Goal: Task Accomplishment & Management: Use online tool/utility

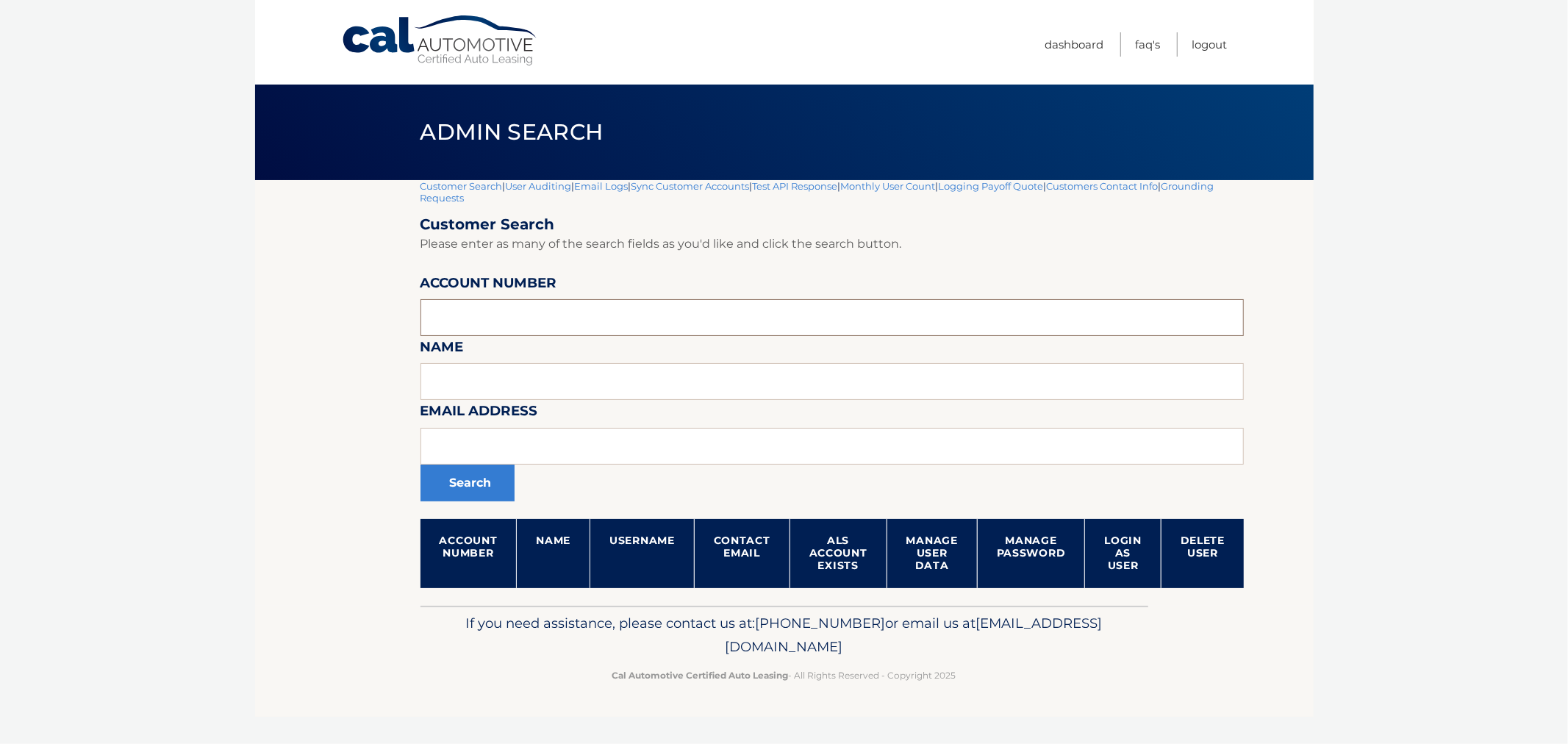
click at [519, 320] on input "text" at bounding box center [832, 317] width 824 height 36
type input "44455541721"
click at [420, 464] on button "Search" at bounding box center [467, 482] width 94 height 36
drag, startPoint x: 278, startPoint y: 110, endPoint x: 988, endPoint y: 719, distance: 935.4
click at [988, 721] on div "Cal Automotive Menu Dashboard FAQ's Logout |" at bounding box center [784, 372] width 1058 height 744
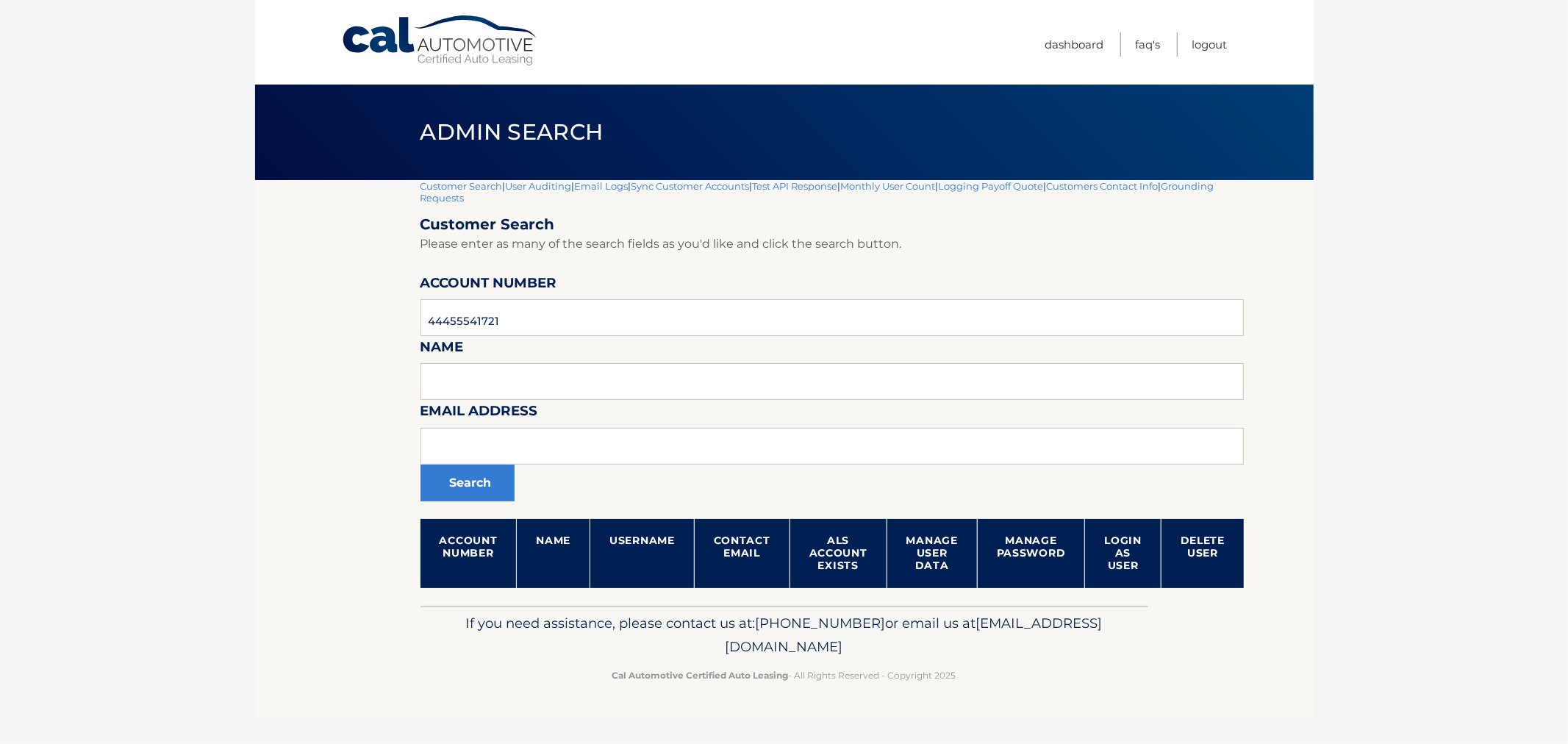
click at [1029, 709] on footer "If you need assistance, please contact us at: [PHONE_NUMBER] or email us at [EM…" at bounding box center [784, 662] width 1058 height 112
drag, startPoint x: 867, startPoint y: 669, endPoint x: 255, endPoint y: 188, distance: 778.4
click at [250, 194] on body "Cal Automotive Menu Dashboard FAQ's Logout |" at bounding box center [784, 372] width 1568 height 744
click at [335, 156] on div "Admin Search" at bounding box center [784, 132] width 1058 height 95
drag, startPoint x: 509, startPoint y: 152, endPoint x: 987, endPoint y: 671, distance: 705.6
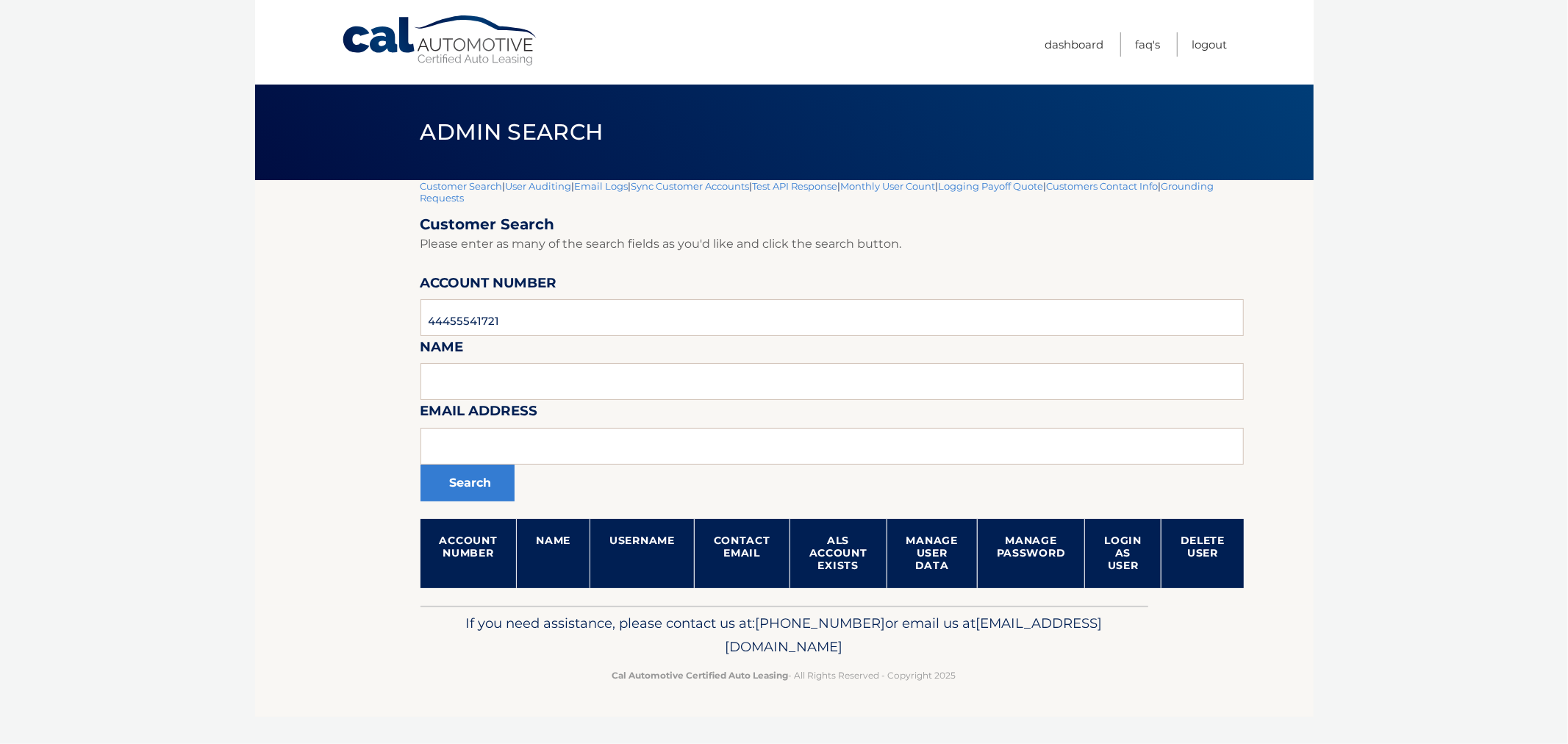
click at [987, 672] on div "Cal Automotive Menu Dashboard FAQ's Logout |" at bounding box center [784, 372] width 1058 height 744
click at [987, 671] on p "Cal Automotive Certified Auto Leasing - All Rights Reserved - Copyright 2025" at bounding box center [784, 675] width 708 height 16
drag, startPoint x: 180, startPoint y: 324, endPoint x: 196, endPoint y: 324, distance: 16.0
click at [180, 324] on body "Cal Automotive Menu Dashboard FAQ's Logout |" at bounding box center [784, 372] width 1568 height 744
click at [434, 185] on link "Customer Search" at bounding box center [461, 186] width 82 height 12
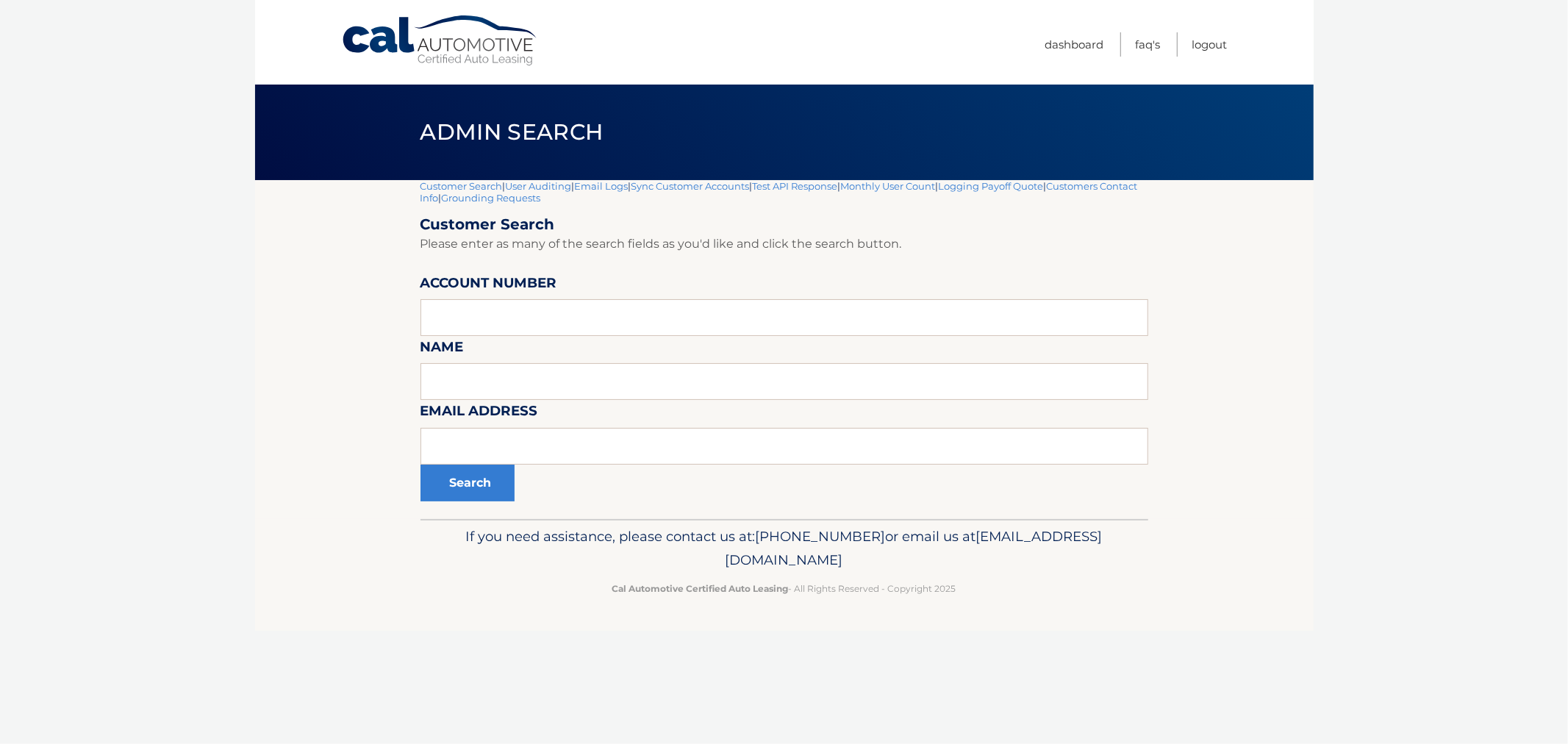
drag, startPoint x: 197, startPoint y: 318, endPoint x: 156, endPoint y: 97, distance: 224.8
click at [197, 319] on body "Cal Automotive Menu Dashboard FAQ's Logout |" at bounding box center [784, 372] width 1568 height 744
